Goal: Task Accomplishment & Management: Manage account settings

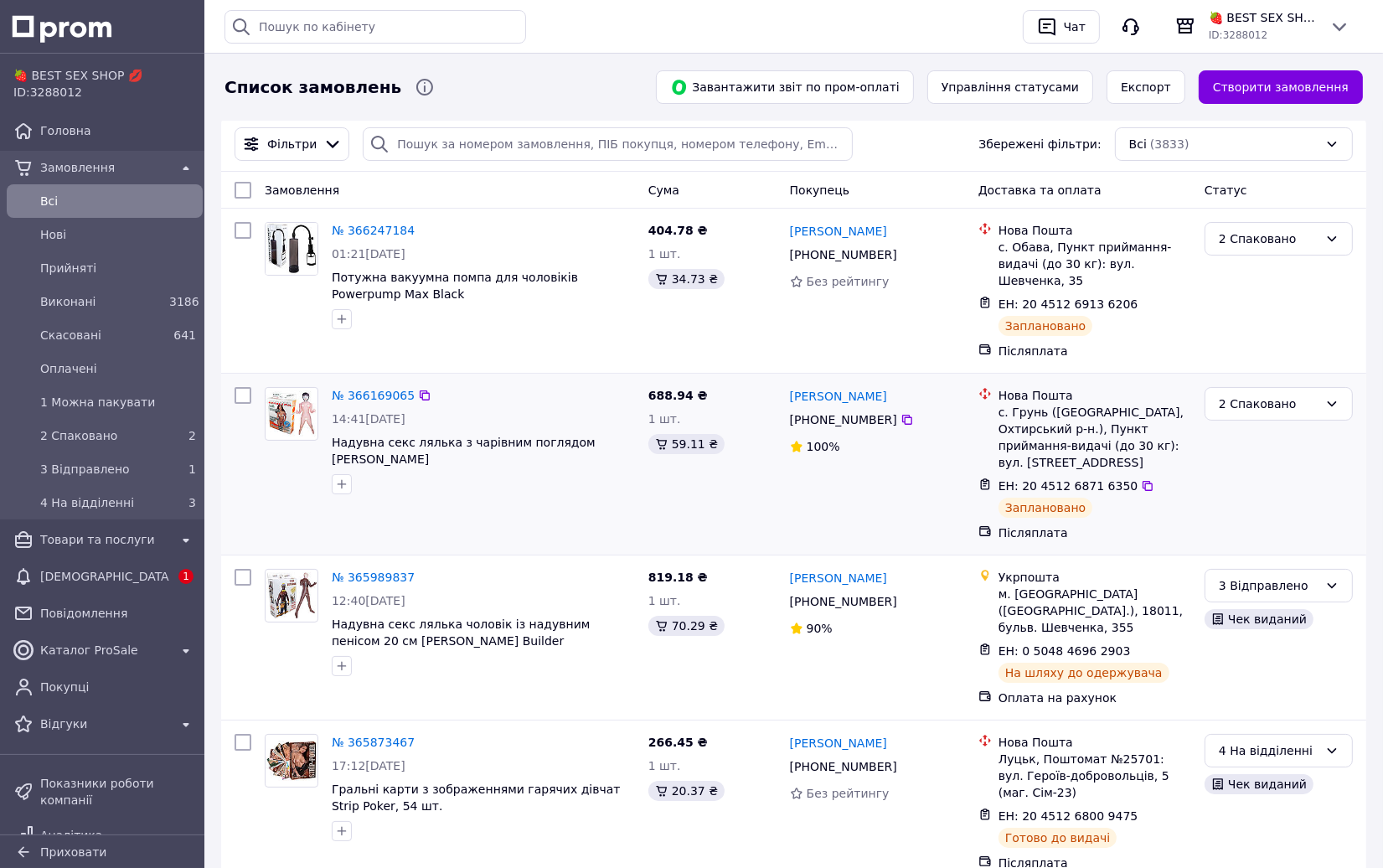
click at [1348, 497] on div "2 Спаковано" at bounding box center [1279, 464] width 162 height 167
click at [101, 576] on span "[DEMOGRAPHIC_DATA]" at bounding box center [105, 575] width 129 height 17
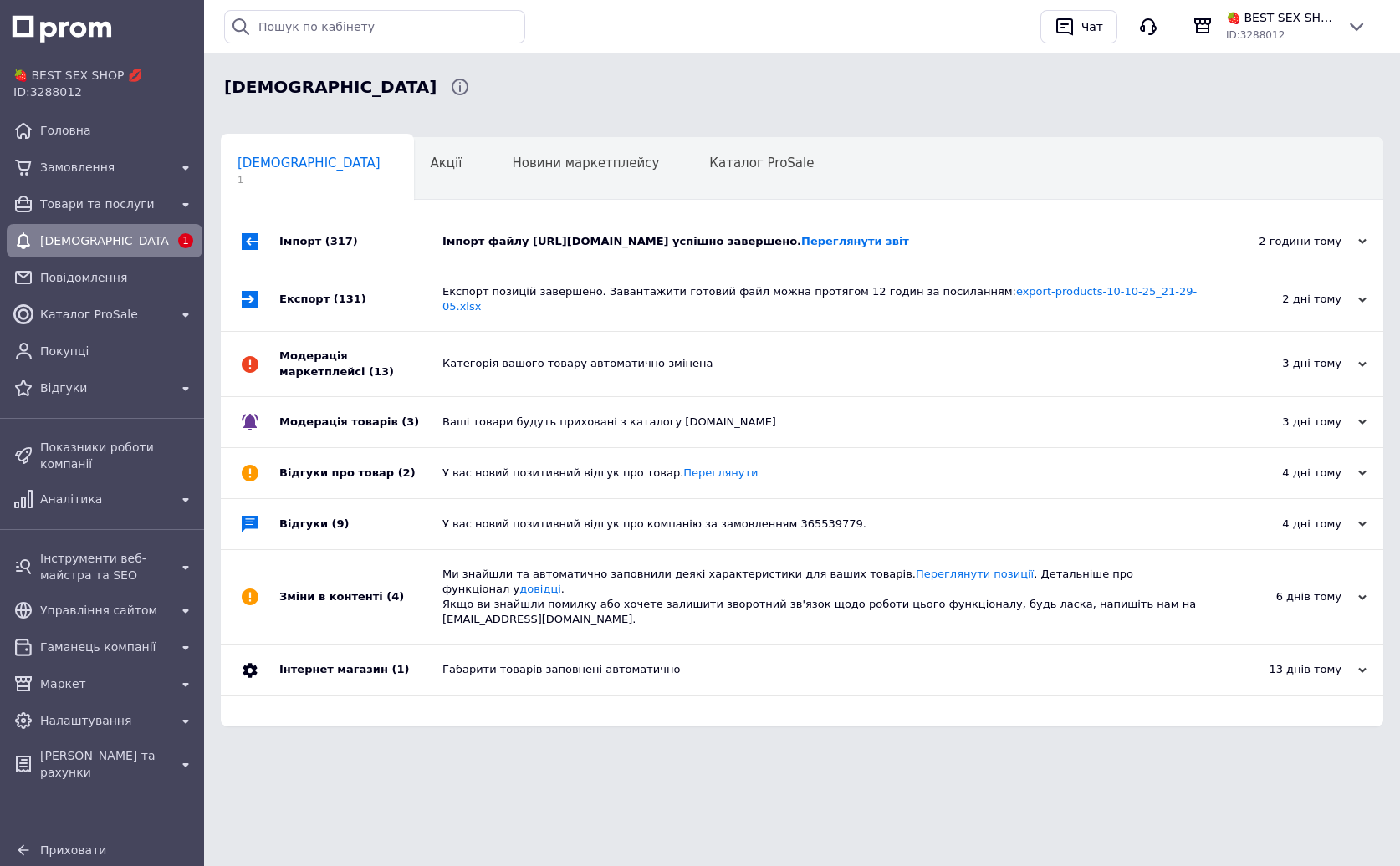
click at [740, 224] on div "Імпорт файлу [URL][DOMAIN_NAME] успішно завершено. Переглянути звіт" at bounding box center [820, 241] width 757 height 50
click at [800, 249] on div "Імпорт файлу [URL][DOMAIN_NAME] успішно завершено. Переглянути звіт" at bounding box center [820, 241] width 757 height 15
click at [123, 209] on span "Товари та послуги" at bounding box center [104, 203] width 129 height 17
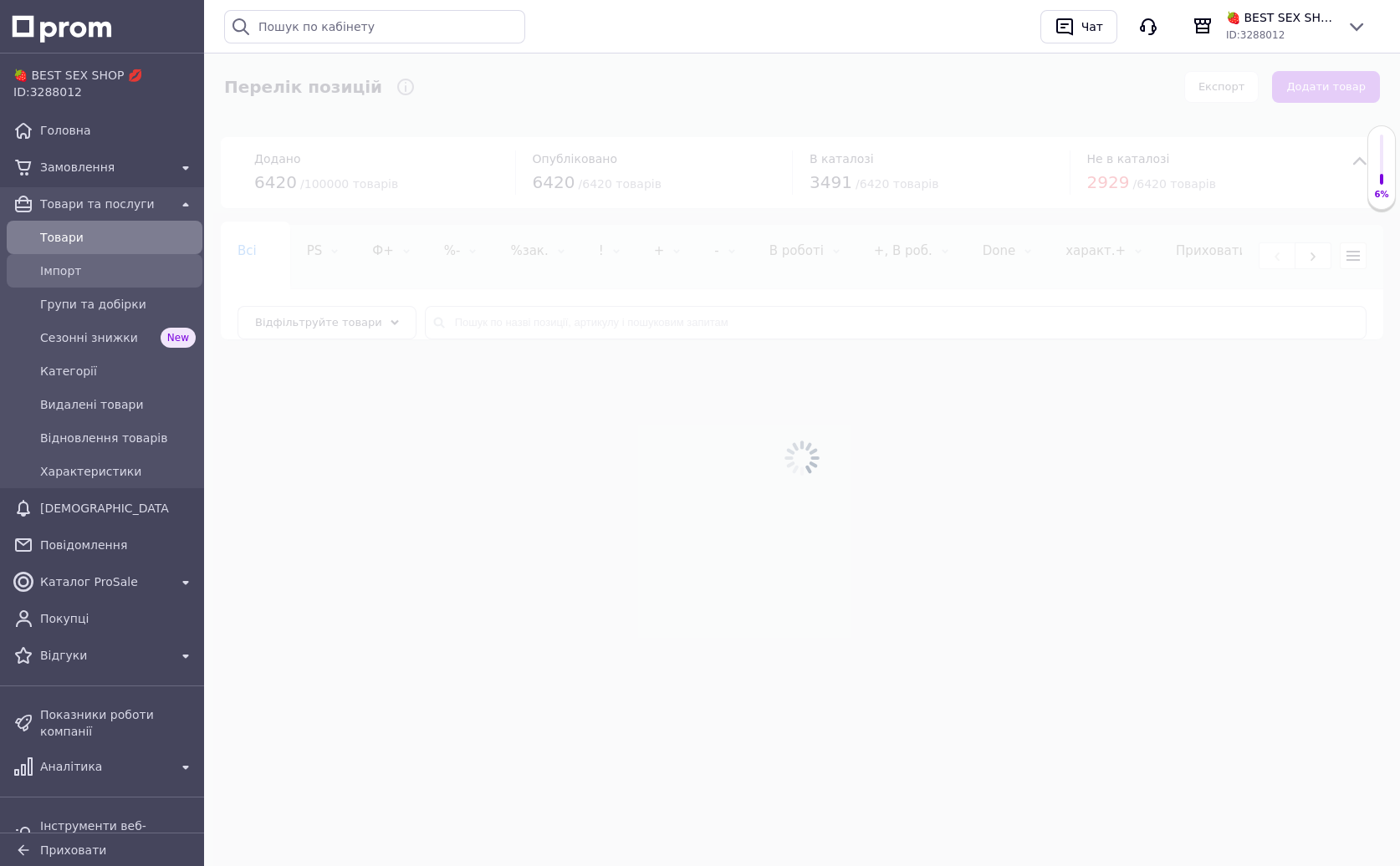
click at [94, 274] on span "Імпорт" at bounding box center [117, 270] width 156 height 17
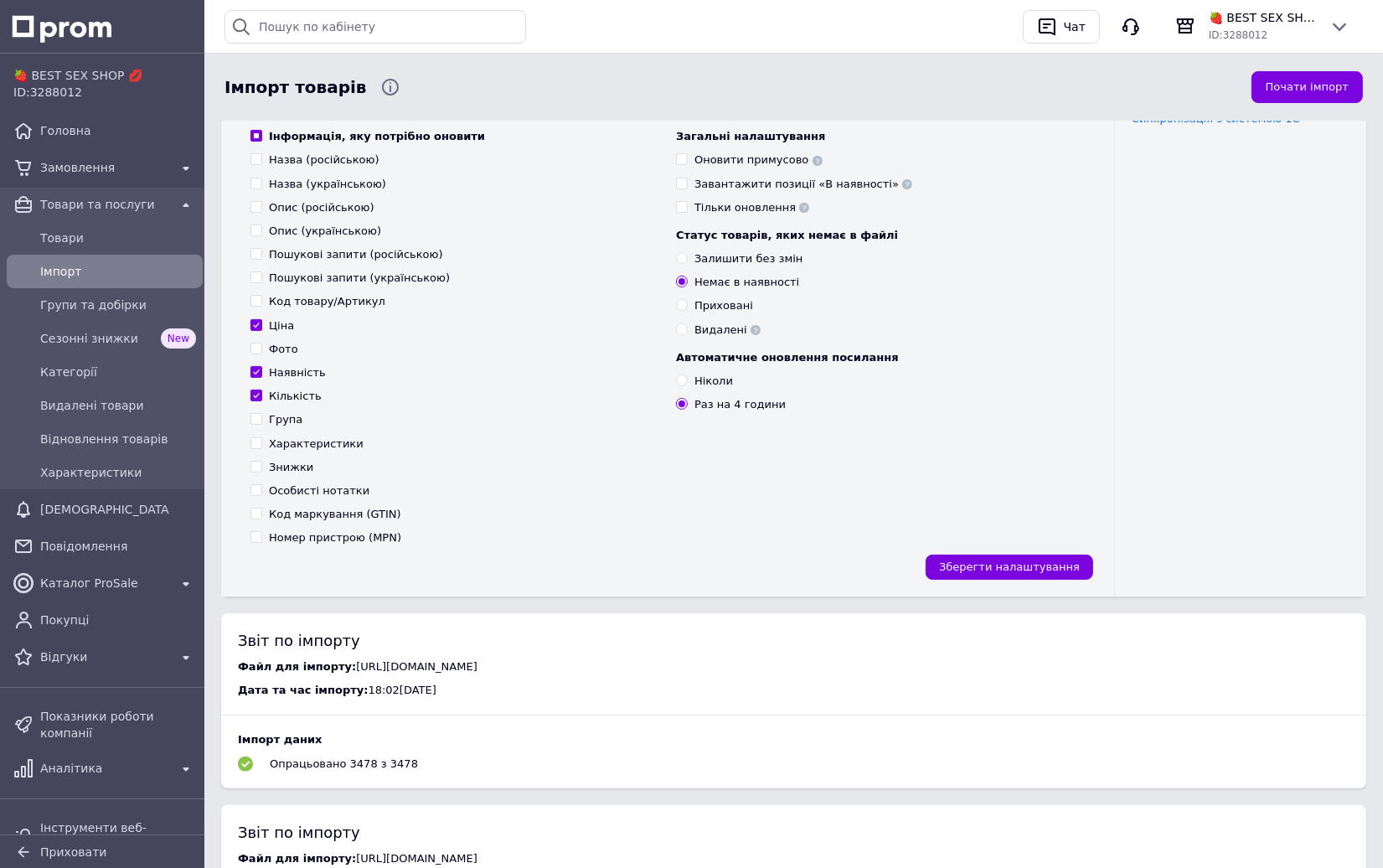
scroll to position [252, 0]
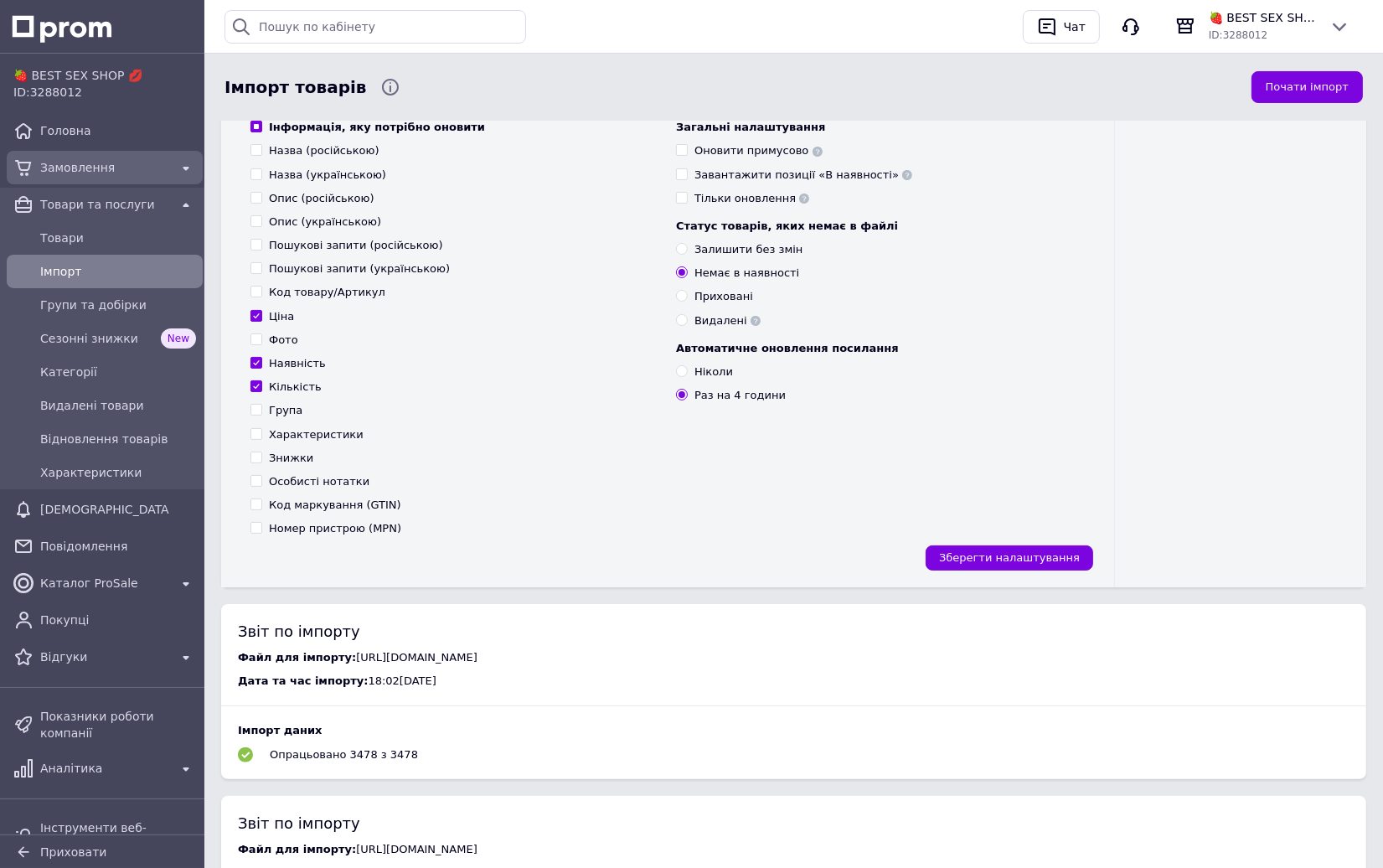
click at [62, 160] on span "Замовлення" at bounding box center [105, 167] width 129 height 17
